Goal: Information Seeking & Learning: Learn about a topic

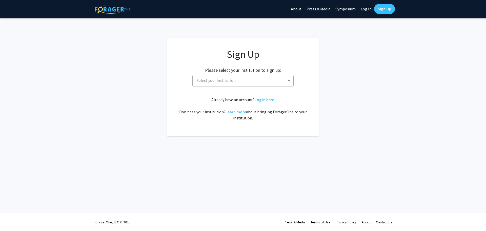
click at [231, 83] on span "Select your institution" at bounding box center [216, 80] width 39 height 5
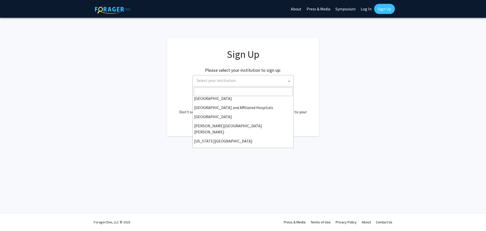
scroll to position [76, 0]
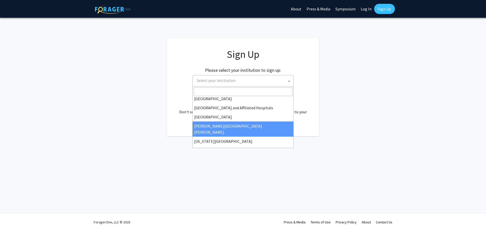
select select "1"
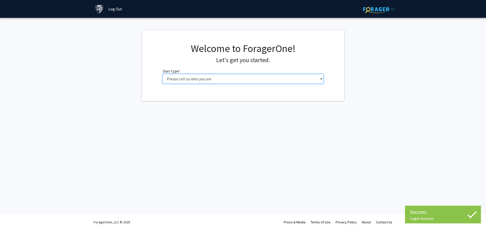
click at [291, 80] on select "Please tell us who you are Undergraduate Student Master's Student Doctoral Cand…" at bounding box center [243, 79] width 161 height 10
select select "2: masters"
click at [163, 74] on select "Please tell us who you are Undergraduate Student Master's Student Doctoral Cand…" at bounding box center [243, 79] width 161 height 10
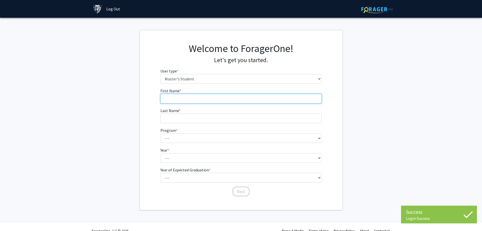
click at [225, 99] on input "First Name * required" at bounding box center [241, 99] width 161 height 10
type input "Trey"
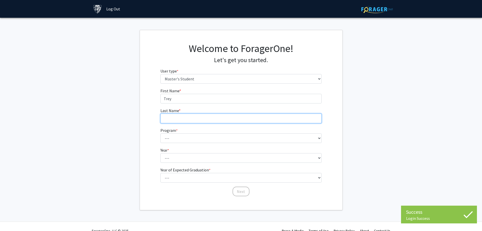
type input "Durden"
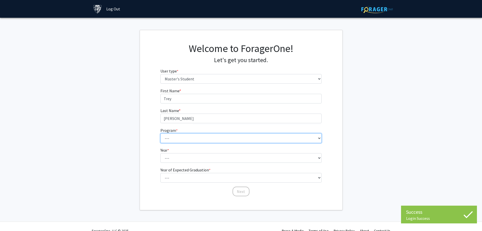
click at [184, 138] on select "--- Anatomy Education Applied and Computational Mathematics Applied Biomedical …" at bounding box center [241, 138] width 161 height 10
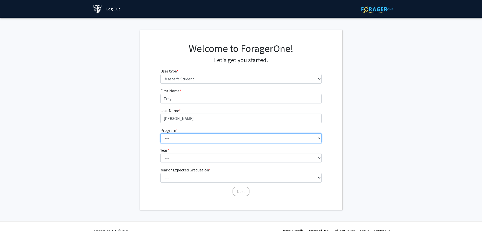
select select "51: 40"
click at [161, 133] on select "--- Anatomy Education Applied and Computational Mathematics Applied Biomedical …" at bounding box center [241, 138] width 161 height 10
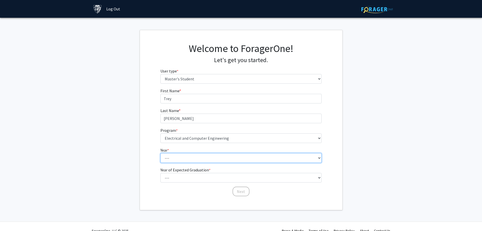
click at [206, 156] on select "--- First Year Second Year" at bounding box center [241, 158] width 161 height 10
select select "1: first_year"
click at [161, 153] on select "--- First Year Second Year" at bounding box center [241, 158] width 161 height 10
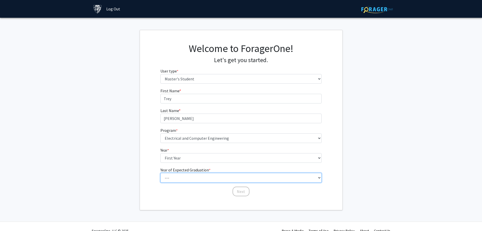
click at [193, 176] on select "--- 2025 2026 2027 2028 2029 2030 2031 2032 2033 2034" at bounding box center [241, 178] width 161 height 10
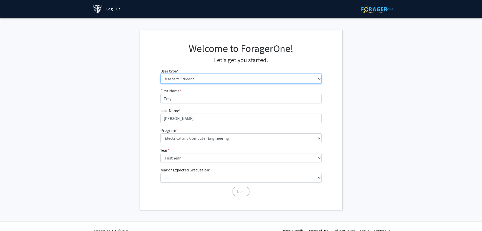
click at [185, 76] on select "Please tell us who you are Undergraduate Student Master's Student Doctoral Cand…" at bounding box center [241, 79] width 161 height 10
click at [161, 74] on select "Please tell us who you are Undergraduate Student Master's Student Doctoral Cand…" at bounding box center [241, 79] width 161 height 10
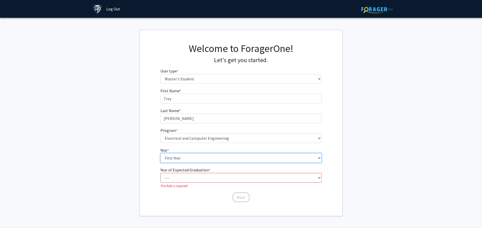
click at [202, 156] on select "--- First Year Second Year" at bounding box center [241, 158] width 161 height 10
click at [161, 153] on select "--- First Year Second Year" at bounding box center [241, 158] width 161 height 10
click at [196, 178] on select "--- 2025 2026 2027 2028 2029 2030 2031 2032 2033 2034" at bounding box center [241, 178] width 161 height 10
select select "7: 2031"
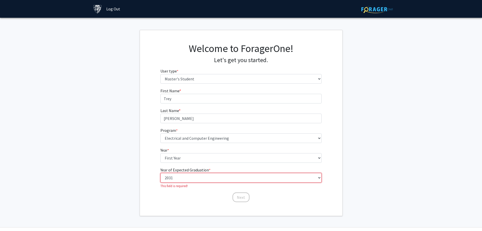
click at [161, 173] on select "--- 2025 2026 2027 2028 2029 2030 2031 2032 2033 2034" at bounding box center [241, 178] width 161 height 10
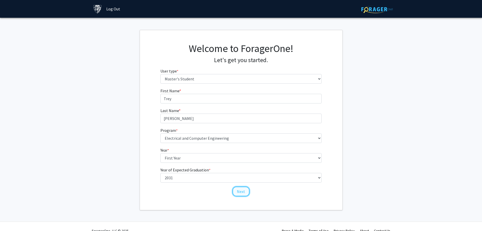
click at [237, 187] on button "Next" at bounding box center [241, 191] width 17 height 10
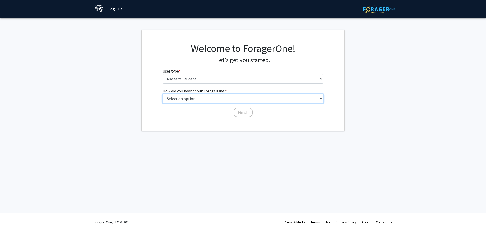
click at [209, 98] on select "Select an option Peer/student recommendation Faculty/staff recommendation Unive…" at bounding box center [243, 99] width 161 height 10
select select "3: university_website"
click at [163, 94] on select "Select an option Peer/student recommendation Faculty/staff recommendation Unive…" at bounding box center [243, 99] width 161 height 10
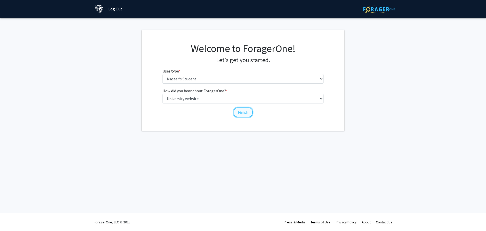
click at [237, 112] on button "Finish" at bounding box center [243, 112] width 19 height 10
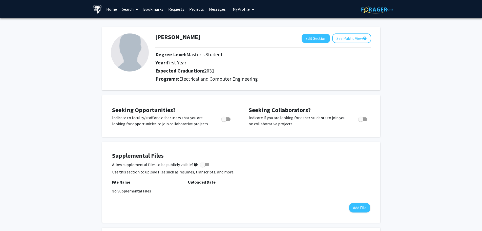
click at [135, 8] on span at bounding box center [136, 10] width 5 height 18
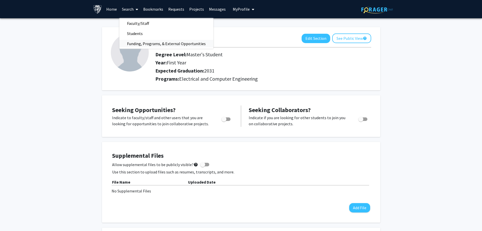
click at [146, 42] on span "Funding, Programs, & External Opportunities" at bounding box center [167, 43] width 94 height 10
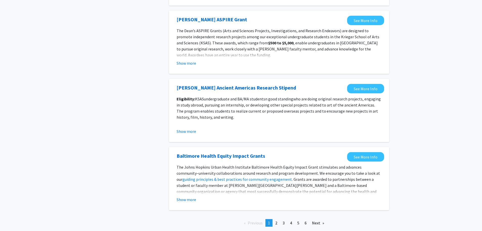
scroll to position [529, 0]
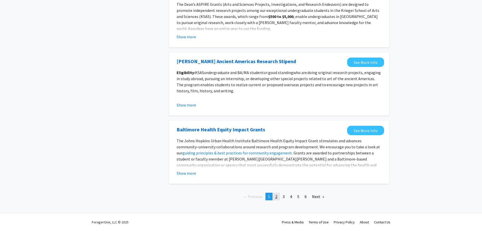
click at [279, 193] on link "page 2" at bounding box center [276, 196] width 7 height 8
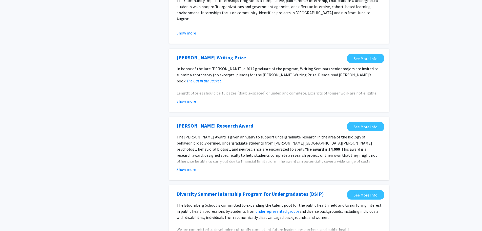
scroll to position [550, 0]
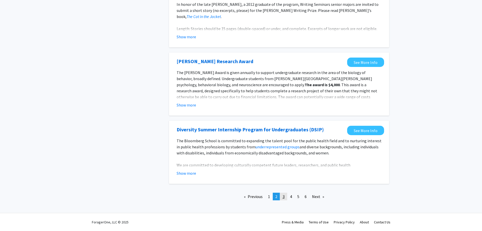
click at [283, 197] on span "3" at bounding box center [284, 196] width 2 height 5
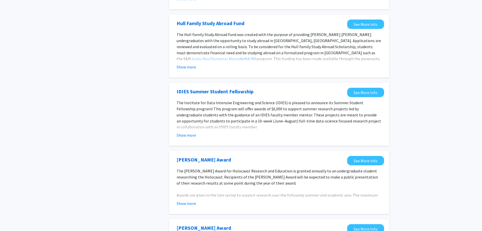
scroll to position [532, 0]
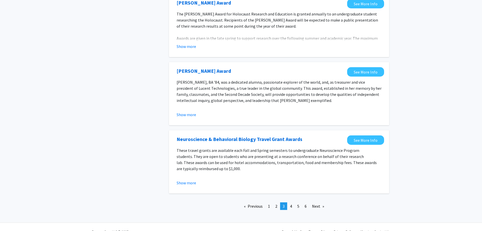
click at [292, 203] on span "4" at bounding box center [291, 205] width 2 height 5
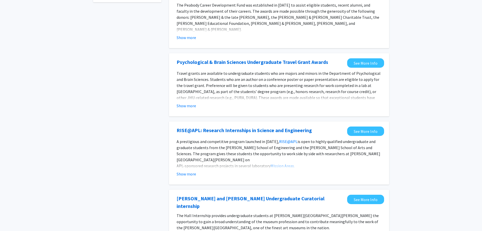
scroll to position [76, 0]
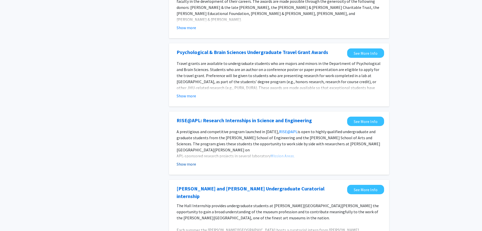
click at [183, 164] on button "Show more" at bounding box center [187, 164] width 20 height 6
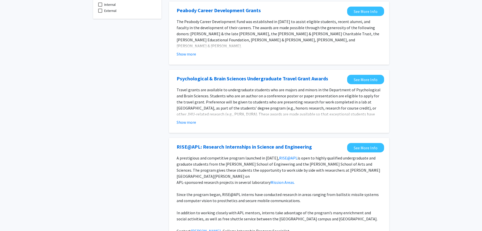
scroll to position [0, 0]
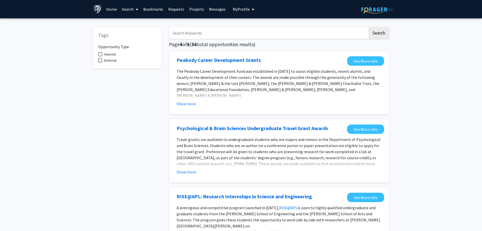
click at [130, 11] on link "Search" at bounding box center [130, 9] width 21 height 18
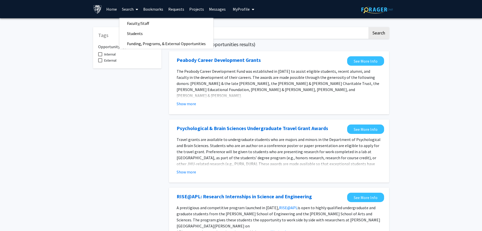
click at [112, 10] on link "Home" at bounding box center [112, 9] width 16 height 18
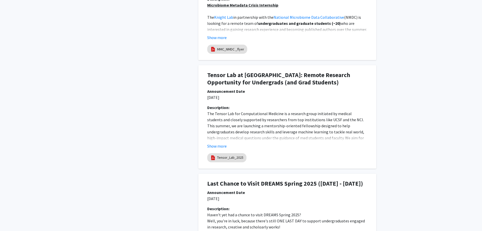
scroll to position [456, 0]
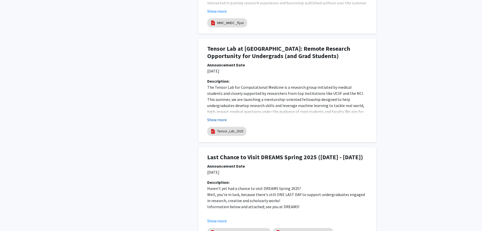
click at [220, 120] on button "Show more" at bounding box center [217, 120] width 20 height 6
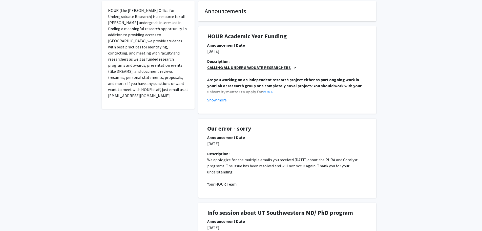
scroll to position [0, 0]
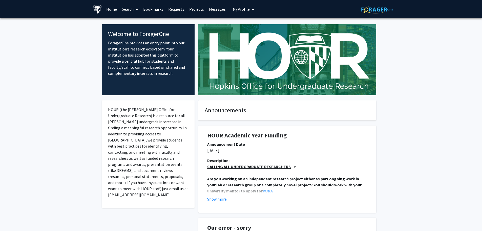
drag, startPoint x: 383, startPoint y: 93, endPoint x: 383, endPoint y: 34, distance: 59.5
click at [134, 8] on span at bounding box center [136, 10] width 5 height 18
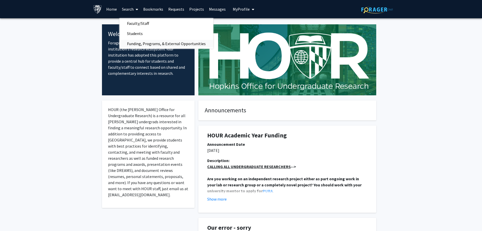
click at [142, 44] on span "Funding, Programs, & External Opportunities" at bounding box center [167, 43] width 94 height 10
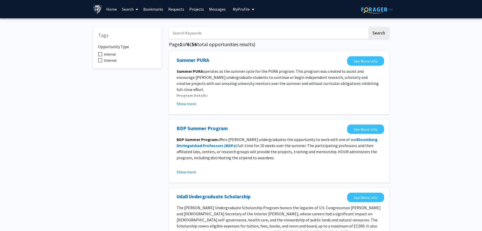
click at [101, 55] on span at bounding box center [100, 54] width 4 height 4
click at [100, 56] on input "Internal" at bounding box center [100, 56] width 0 height 0
checkbox input "true"
click at [209, 34] on input "Search Keywords" at bounding box center [268, 33] width 199 height 12
click at [369, 27] on button "Search" at bounding box center [379, 33] width 21 height 12
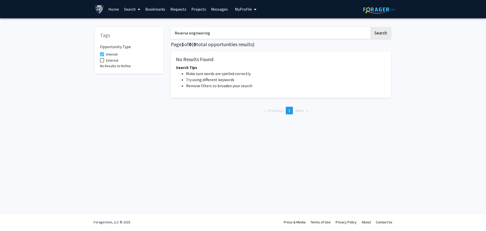
drag, startPoint x: 212, startPoint y: 38, endPoint x: 147, endPoint y: 40, distance: 64.9
click at [145, 41] on div "Tags Opportunity Type Internal External No Results to Refine Reverse engineerin…" at bounding box center [243, 70] width 304 height 96
click at [371, 27] on button "Search" at bounding box center [381, 33] width 21 height 12
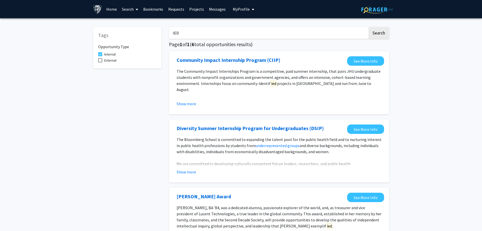
drag, startPoint x: 203, startPoint y: 37, endPoint x: 174, endPoint y: 39, distance: 29.0
type input "I"
type input "explosive"
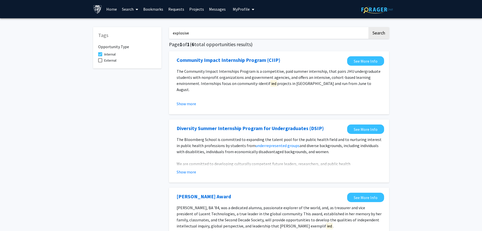
click at [369, 27] on button "Search" at bounding box center [379, 33] width 21 height 12
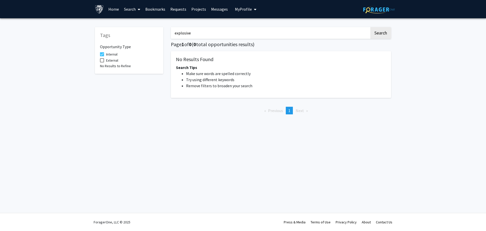
drag, startPoint x: 204, startPoint y: 32, endPoint x: 151, endPoint y: 38, distance: 54.0
click at [151, 38] on div "Tags Opportunity Type Internal External No Results to Refine explosive Search P…" at bounding box center [243, 70] width 304 height 96
click at [379, 35] on button "Search" at bounding box center [381, 33] width 21 height 12
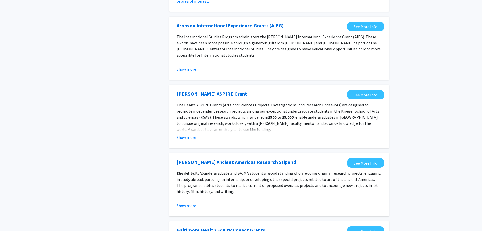
scroll to position [524, 0]
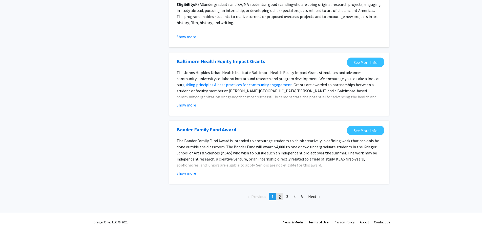
click at [280, 195] on span "2" at bounding box center [280, 196] width 2 height 5
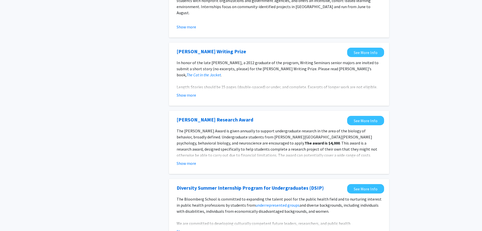
scroll to position [550, 0]
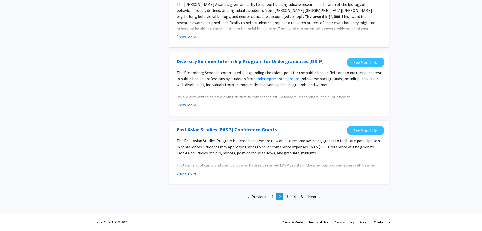
click at [289, 199] on link "page 3" at bounding box center [287, 196] width 7 height 8
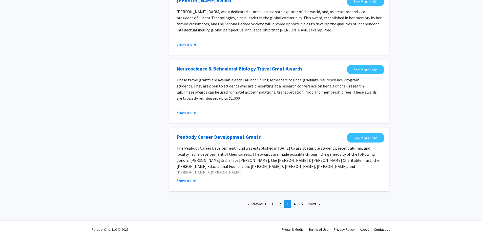
scroll to position [536, 0]
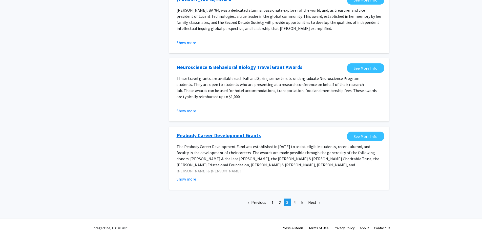
click at [225, 131] on link "Peabody Career Development Grants" at bounding box center [219, 135] width 84 height 8
click at [294, 198] on link "page 4" at bounding box center [294, 202] width 7 height 8
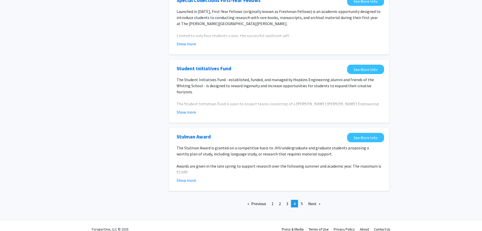
scroll to position [536, 0]
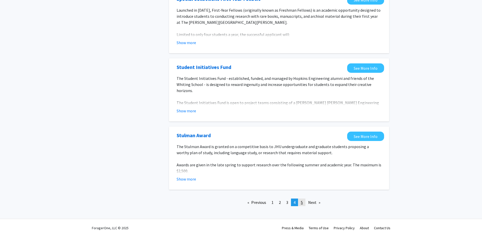
click at [301, 198] on link "page 5" at bounding box center [302, 202] width 7 height 8
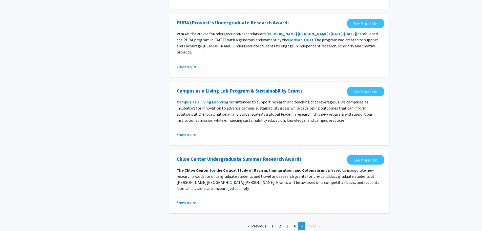
scroll to position [461, 0]
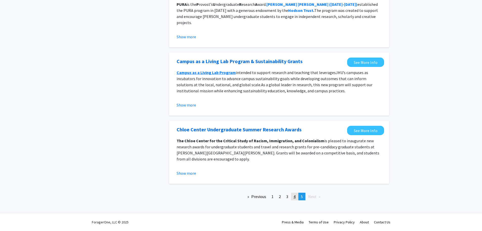
click at [296, 196] on span "4" at bounding box center [295, 196] width 2 height 5
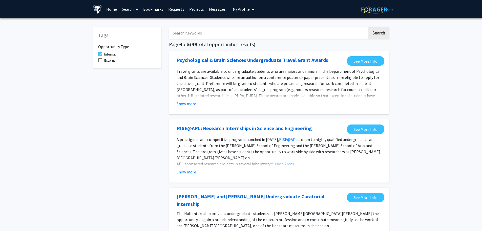
click at [266, 32] on input "Search Keywords" at bounding box center [268, 33] width 199 height 12
type input "l"
click at [369, 27] on button "Search" at bounding box center [379, 33] width 21 height 12
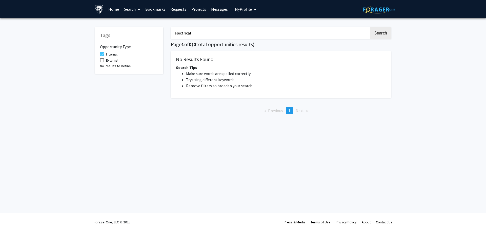
drag, startPoint x: 231, startPoint y: 32, endPoint x: 137, endPoint y: 21, distance: 95.6
click at [137, 21] on div "Tags Opportunity Type Internal External No Results to Refine electrical Search …" at bounding box center [243, 73] width 486 height 111
type input "engineering"
click at [371, 27] on button "Search" at bounding box center [381, 33] width 21 height 12
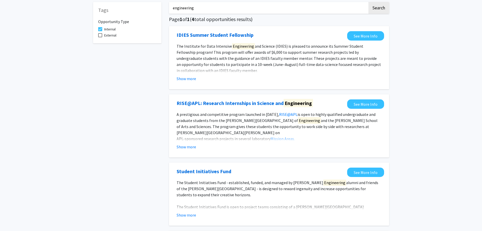
scroll to position [25, 0]
click at [192, 81] on fg-opportunity "IDIES Summer Student Fellowship See More Info The Institute for Data Intensive …" at bounding box center [279, 57] width 210 height 53
click at [189, 78] on button "Show more" at bounding box center [187, 78] width 20 height 6
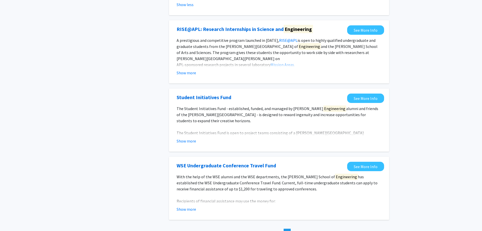
scroll to position [253, 0]
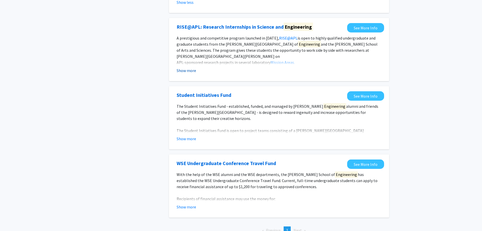
click at [183, 71] on button "Show more" at bounding box center [187, 70] width 20 height 6
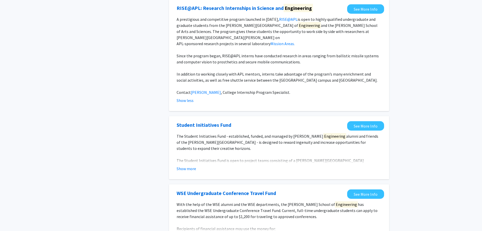
scroll to position [304, 0]
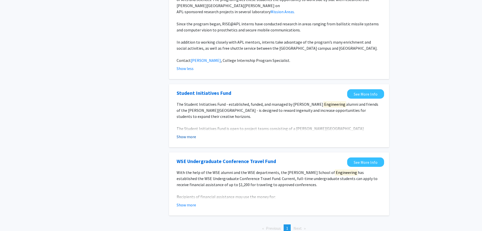
click at [187, 139] on button "Show more" at bounding box center [187, 136] width 20 height 6
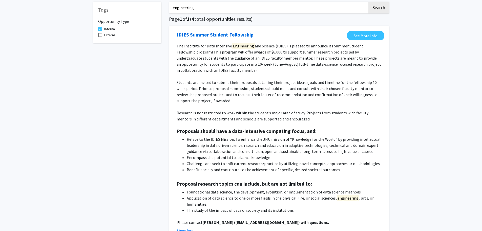
scroll to position [0, 0]
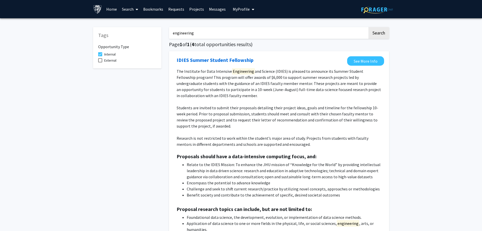
click at [101, 62] on span at bounding box center [100, 60] width 4 height 4
click at [100, 62] on input "External" at bounding box center [100, 62] width 0 height 0
checkbox input "true"
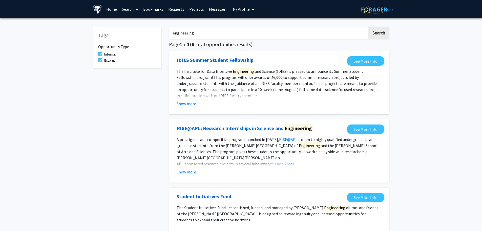
click at [102, 54] on span at bounding box center [100, 54] width 4 height 4
click at [100, 56] on input "Internal" at bounding box center [100, 56] width 0 height 0
checkbox input "false"
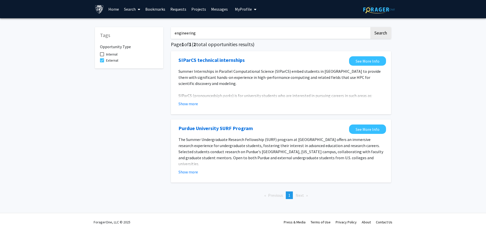
click at [113, 10] on link "Home" at bounding box center [114, 9] width 16 height 18
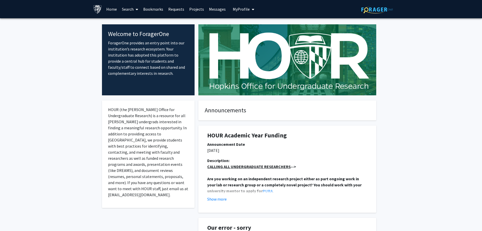
drag, startPoint x: 197, startPoint y: 105, endPoint x: 201, endPoint y: 40, distance: 64.7
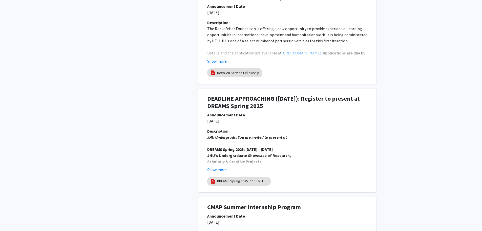
scroll to position [912, 0]
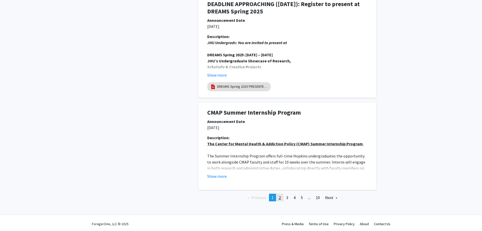
click at [281, 200] on link "page 2" at bounding box center [280, 198] width 7 height 8
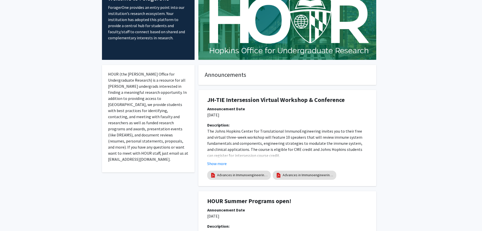
scroll to position [0, 0]
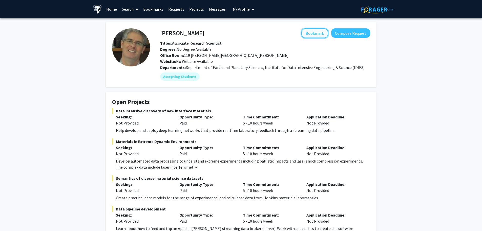
click at [309, 34] on button "Bookmark" at bounding box center [315, 33] width 27 height 10
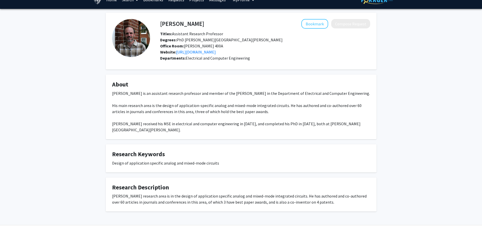
scroll to position [15, 0]
